Goal: Use online tool/utility: Utilize a website feature to perform a specific function

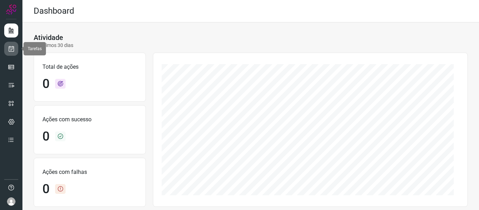
click at [5, 46] on link at bounding box center [11, 49] width 14 height 14
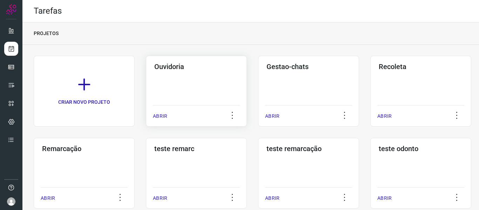
click at [164, 110] on div "ABRIR" at bounding box center [196, 114] width 87 height 18
click at [163, 117] on p "ABRIR" at bounding box center [160, 116] width 14 height 7
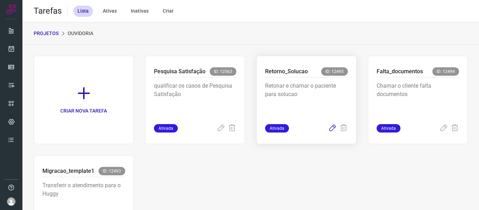
click at [328, 128] on icon at bounding box center [332, 128] width 8 height 8
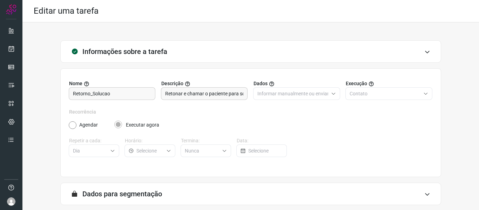
scroll to position [64, 0]
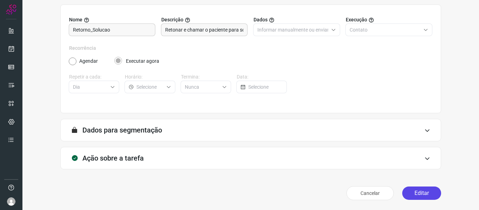
click at [408, 199] on button "Editar" at bounding box center [421, 192] width 39 height 13
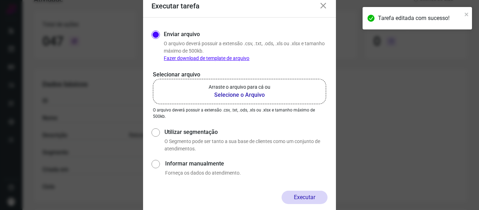
click at [269, 91] on b "Selecione o Arquivo" at bounding box center [240, 95] width 62 height 8
click at [0, 0] on input "Arraste o arquivo para cá ou Selecione o Arquivo" at bounding box center [0, 0] width 0 height 0
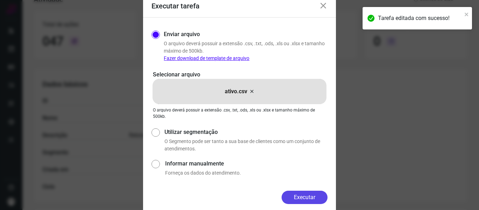
click at [305, 198] on button "Executar" at bounding box center [304, 197] width 46 height 13
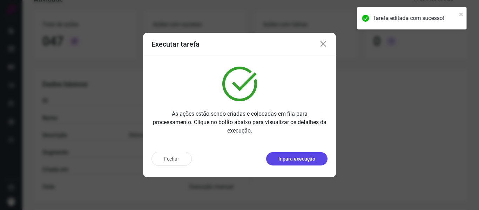
click at [301, 158] on p "Ir para execução" at bounding box center [296, 158] width 37 height 7
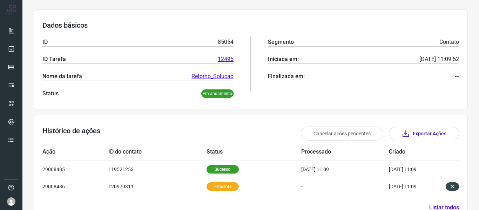
scroll to position [114, 0]
